Goal: Task Accomplishment & Management: Use online tool/utility

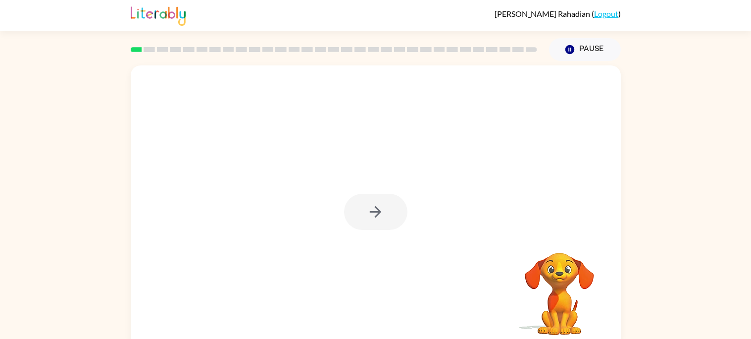
click at [379, 207] on div at bounding box center [375, 212] width 63 height 36
click at [377, 221] on div at bounding box center [375, 212] width 63 height 36
click at [152, 57] on div at bounding box center [334, 49] width 418 height 35
click at [147, 55] on div at bounding box center [334, 49] width 418 height 35
click at [140, 49] on rect at bounding box center [136, 49] width 11 height 5
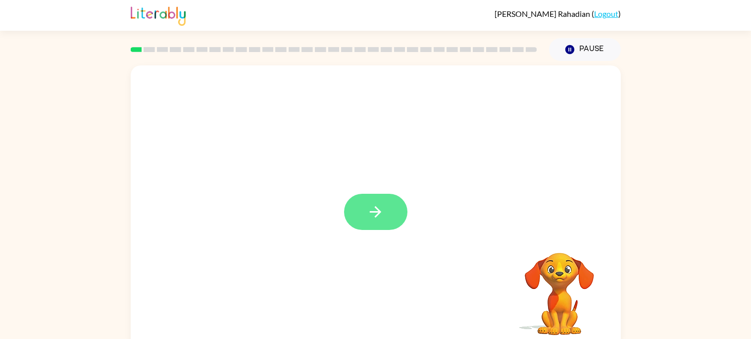
click at [398, 197] on button "button" at bounding box center [375, 212] width 63 height 36
click at [367, 219] on icon "button" at bounding box center [375, 211] width 17 height 17
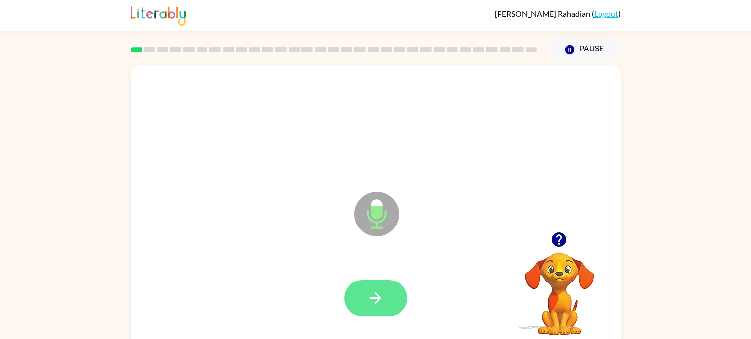
click at [374, 315] on button "button" at bounding box center [375, 298] width 63 height 36
click at [375, 300] on icon "button" at bounding box center [375, 297] width 17 height 17
click at [387, 307] on button "button" at bounding box center [375, 298] width 63 height 36
click at [380, 305] on icon "button" at bounding box center [375, 297] width 17 height 17
click at [374, 281] on button "button" at bounding box center [375, 298] width 63 height 36
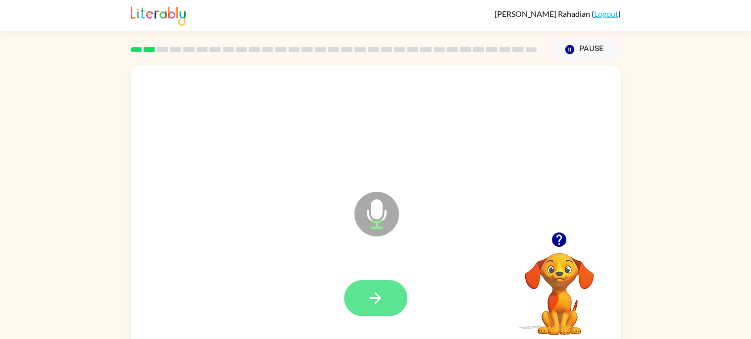
click at [358, 300] on button "button" at bounding box center [375, 298] width 63 height 36
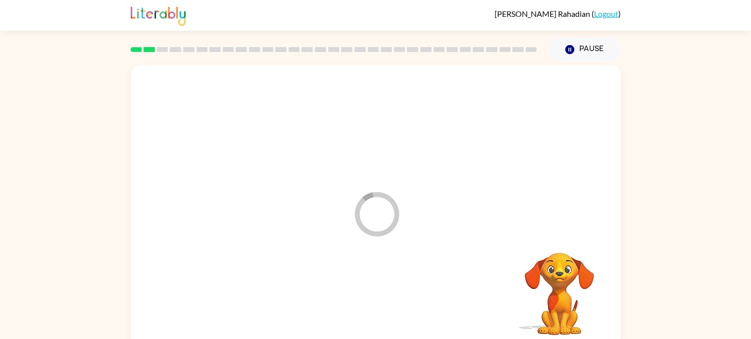
click at [361, 295] on div at bounding box center [376, 297] width 470 height 81
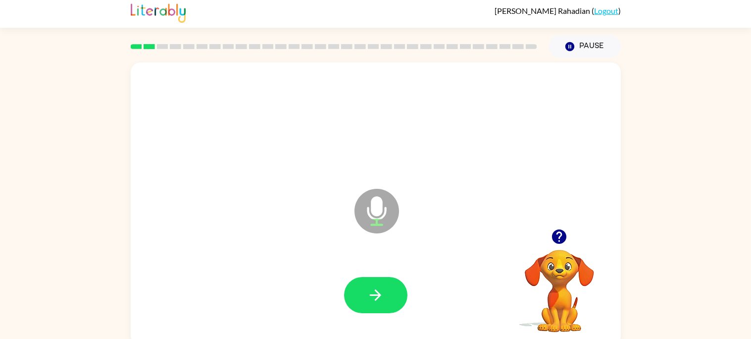
scroll to position [3, 0]
click at [364, 294] on button "button" at bounding box center [375, 294] width 63 height 36
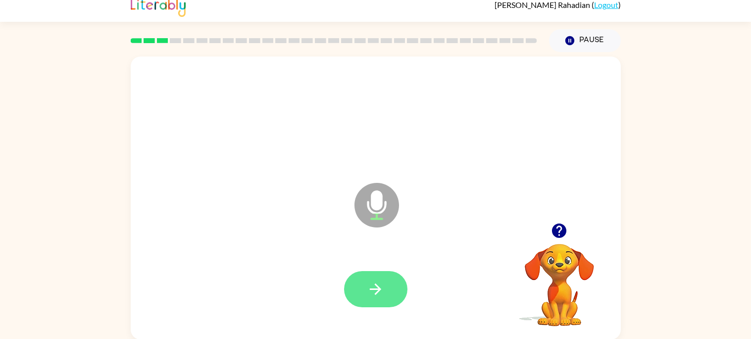
click at [389, 286] on button "button" at bounding box center [375, 289] width 63 height 36
click at [372, 295] on icon "button" at bounding box center [375, 288] width 17 height 17
click at [396, 281] on button "button" at bounding box center [375, 289] width 63 height 36
click at [371, 294] on icon "button" at bounding box center [375, 288] width 17 height 17
click at [377, 287] on icon "button" at bounding box center [375, 288] width 17 height 17
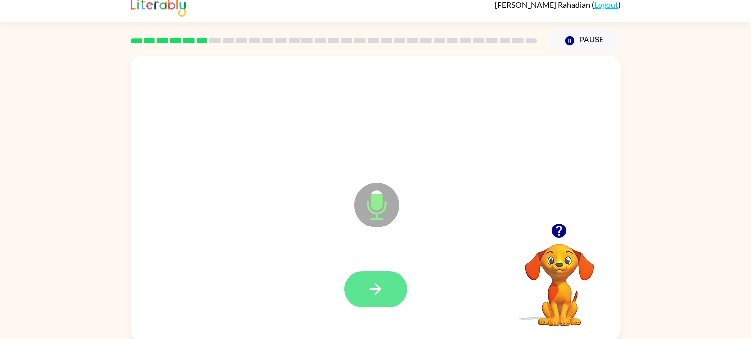
click at [367, 288] on icon "button" at bounding box center [375, 288] width 17 height 17
click at [367, 280] on icon "button" at bounding box center [375, 288] width 17 height 17
click at [359, 296] on button "button" at bounding box center [375, 289] width 63 height 36
click at [395, 279] on button "button" at bounding box center [375, 289] width 63 height 36
click at [375, 291] on icon "button" at bounding box center [375, 288] width 17 height 17
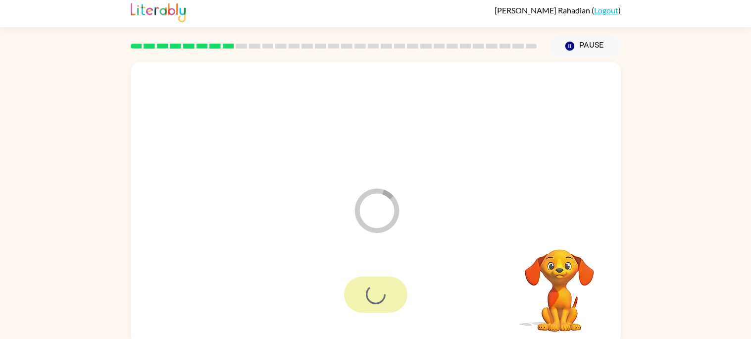
scroll to position [0, 0]
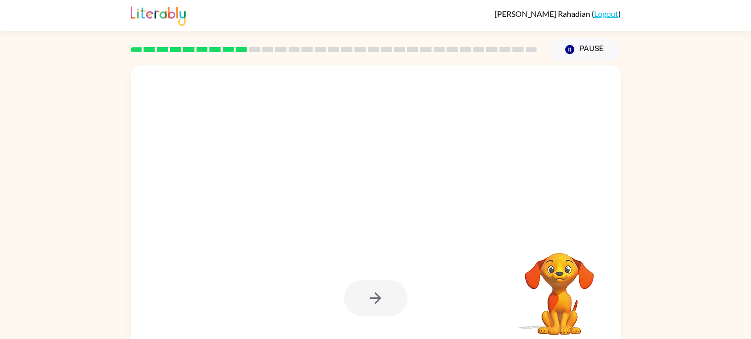
click at [390, 294] on div at bounding box center [375, 298] width 63 height 36
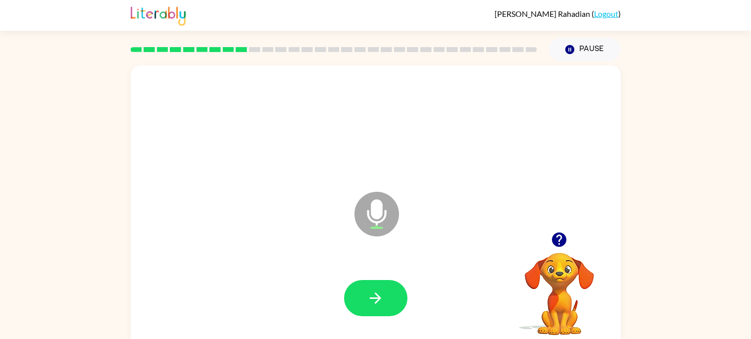
click at [375, 231] on icon at bounding box center [377, 214] width 45 height 45
click at [398, 309] on button "button" at bounding box center [375, 298] width 63 height 36
click at [390, 302] on button "button" at bounding box center [375, 298] width 63 height 36
click at [389, 304] on button "button" at bounding box center [375, 298] width 63 height 36
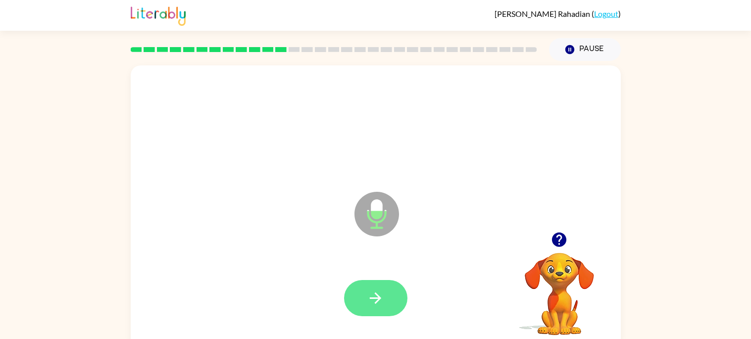
click at [369, 299] on icon "button" at bounding box center [375, 297] width 17 height 17
click at [375, 299] on div at bounding box center [375, 298] width 63 height 36
click at [375, 305] on div at bounding box center [375, 298] width 63 height 36
